Goal: Entertainment & Leisure: Consume media (video, audio)

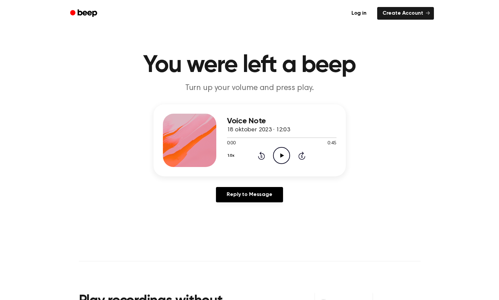
click at [284, 154] on icon "Play Audio" at bounding box center [281, 155] width 17 height 17
click at [284, 156] on icon "Play Audio" at bounding box center [281, 155] width 17 height 17
click at [286, 157] on icon "Play Audio" at bounding box center [281, 155] width 17 height 17
